Goal: Information Seeking & Learning: Learn about a topic

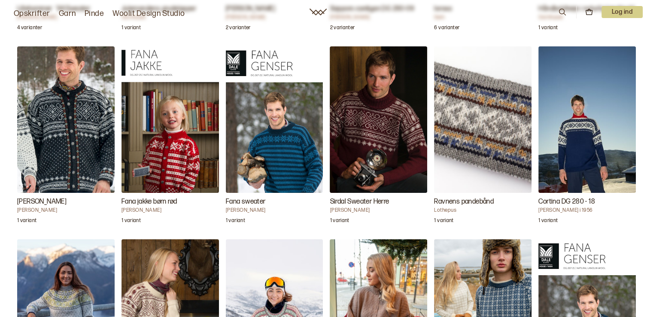
scroll to position [1073, 0]
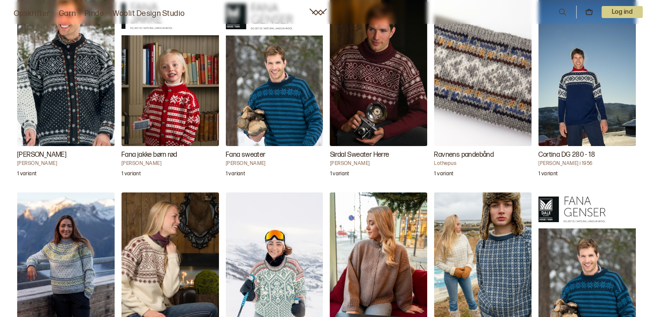
click at [253, 153] on font "Fana sweater" at bounding box center [246, 155] width 40 height 8
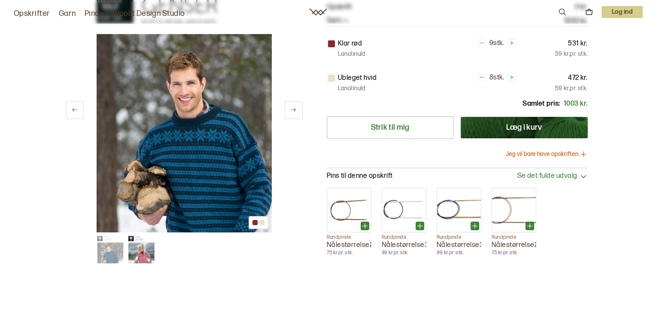
scroll to position [172, 0]
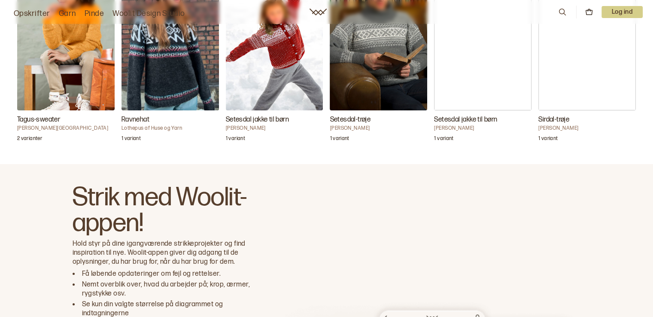
scroll to position [2789, 0]
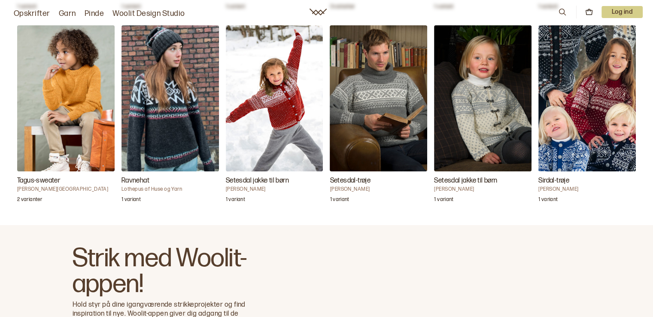
click at [260, 177] on font "Setesdal jakke til børn" at bounding box center [257, 180] width 63 height 8
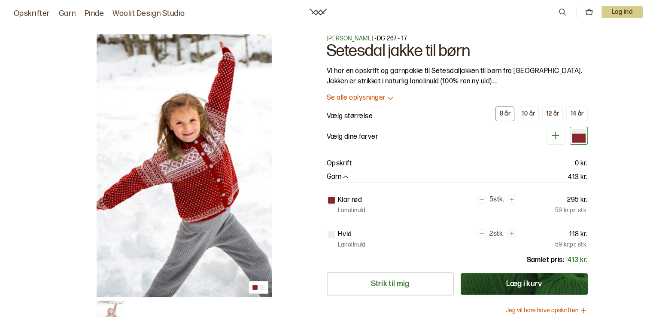
click at [387, 98] on icon at bounding box center [390, 98] width 9 height 9
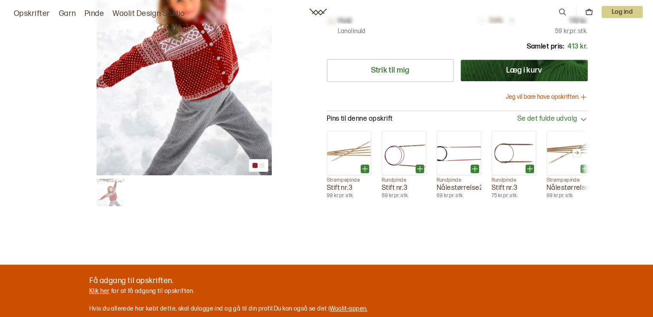
scroll to position [429, 0]
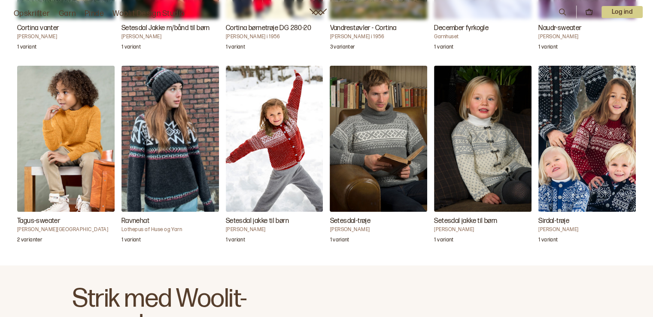
scroll to position [2748, 0]
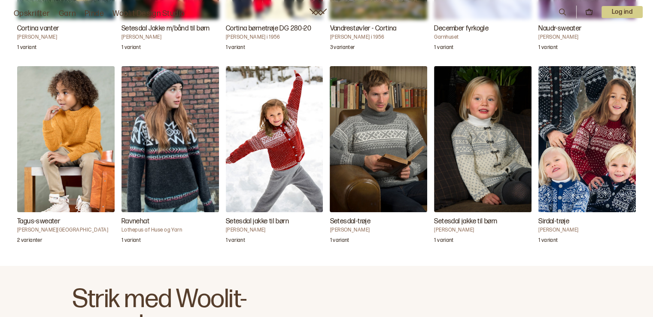
click at [367, 217] on font "Setesdal-trøje" at bounding box center [350, 221] width 41 height 8
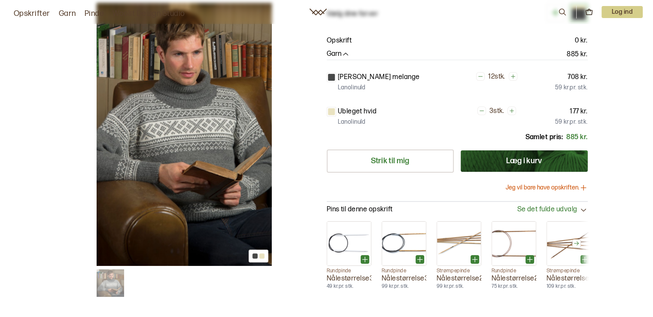
scroll to position [129, 0]
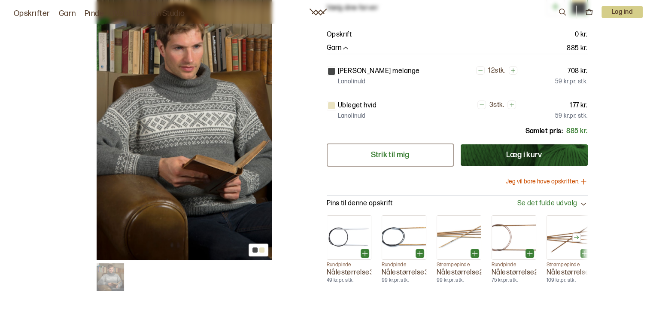
click at [382, 161] on link "Strik til mig" at bounding box center [390, 154] width 127 height 23
click at [36, 9] on font "Opskrifter" at bounding box center [32, 13] width 36 height 9
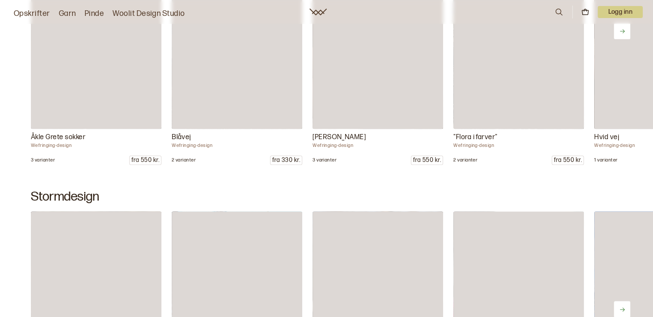
scroll to position [858, 0]
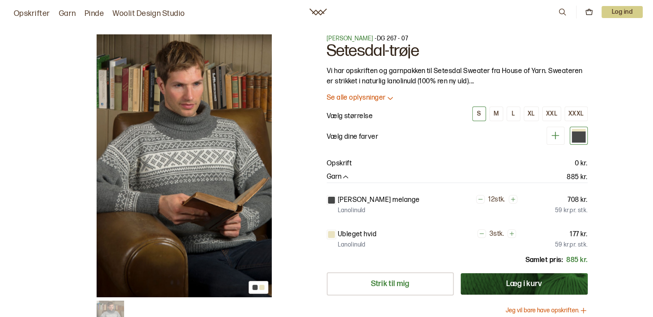
click at [344, 37] on font "[PERSON_NAME]" at bounding box center [350, 38] width 47 height 7
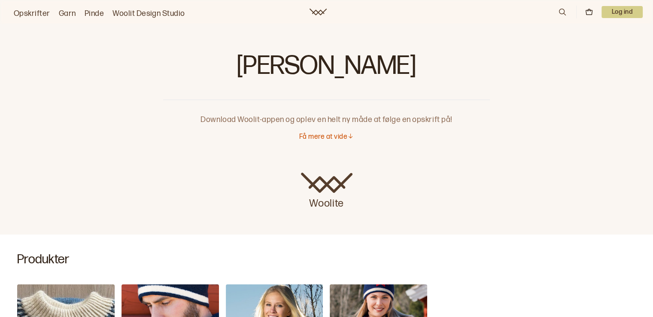
click at [315, 134] on font "Få mere at vide" at bounding box center [323, 137] width 48 height 8
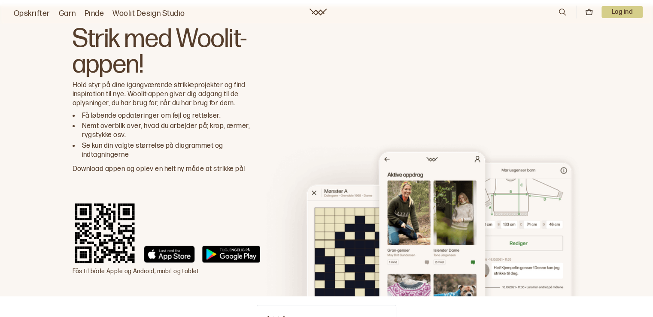
scroll to position [2595, 0]
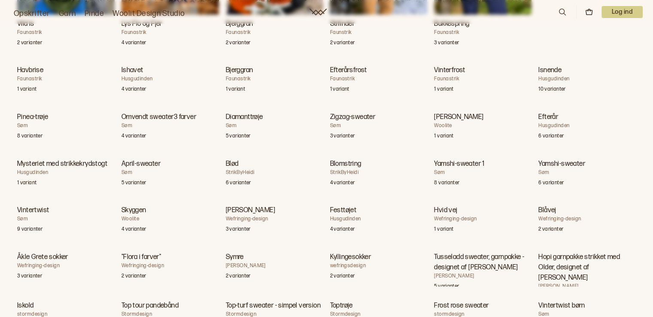
scroll to position [812, 0]
